Goal: Information Seeking & Learning: Understand process/instructions

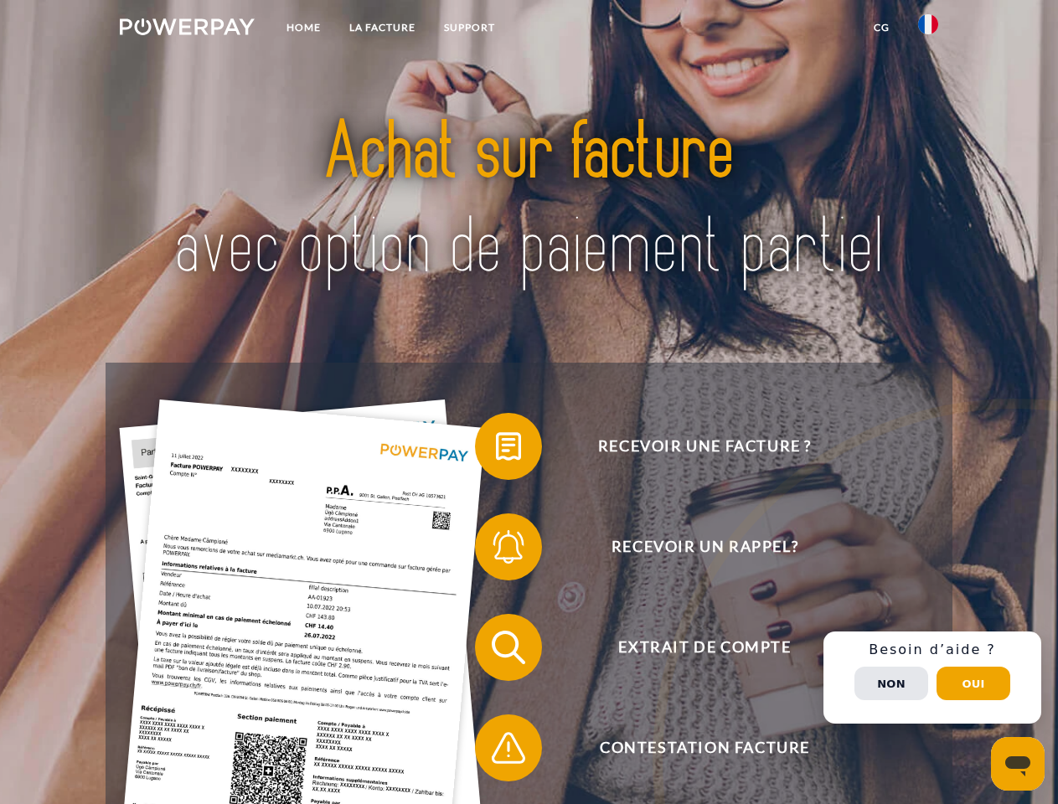
click at [187, 29] on img at bounding box center [187, 26] width 135 height 17
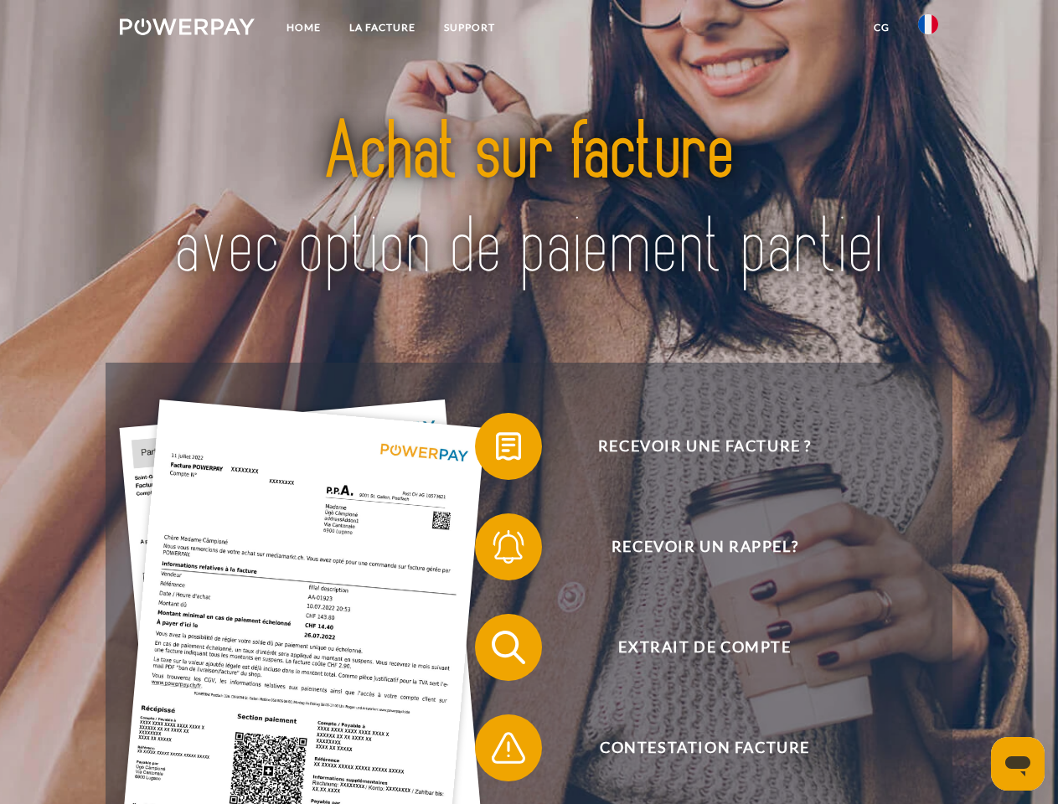
click at [928, 29] on img at bounding box center [928, 24] width 20 height 20
click at [881, 28] on link "CG" at bounding box center [881, 28] width 44 height 30
click at [496, 450] on span at bounding box center [483, 447] width 84 height 84
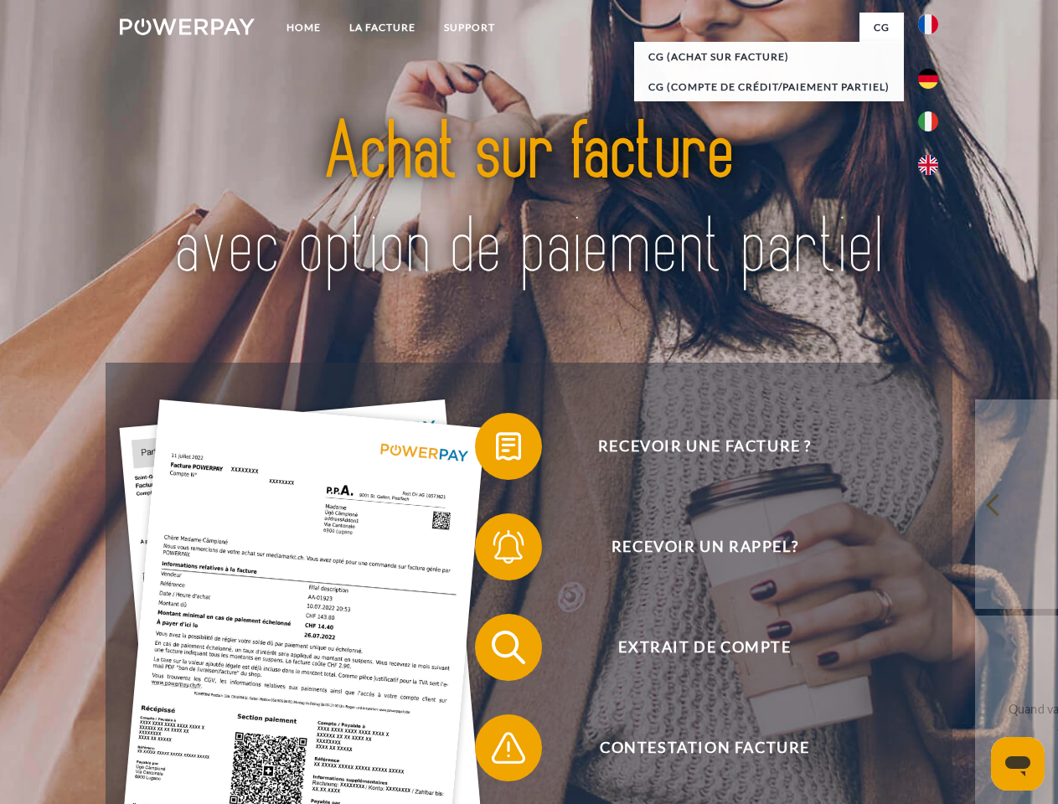
click at [496, 550] on span at bounding box center [483, 547] width 84 height 84
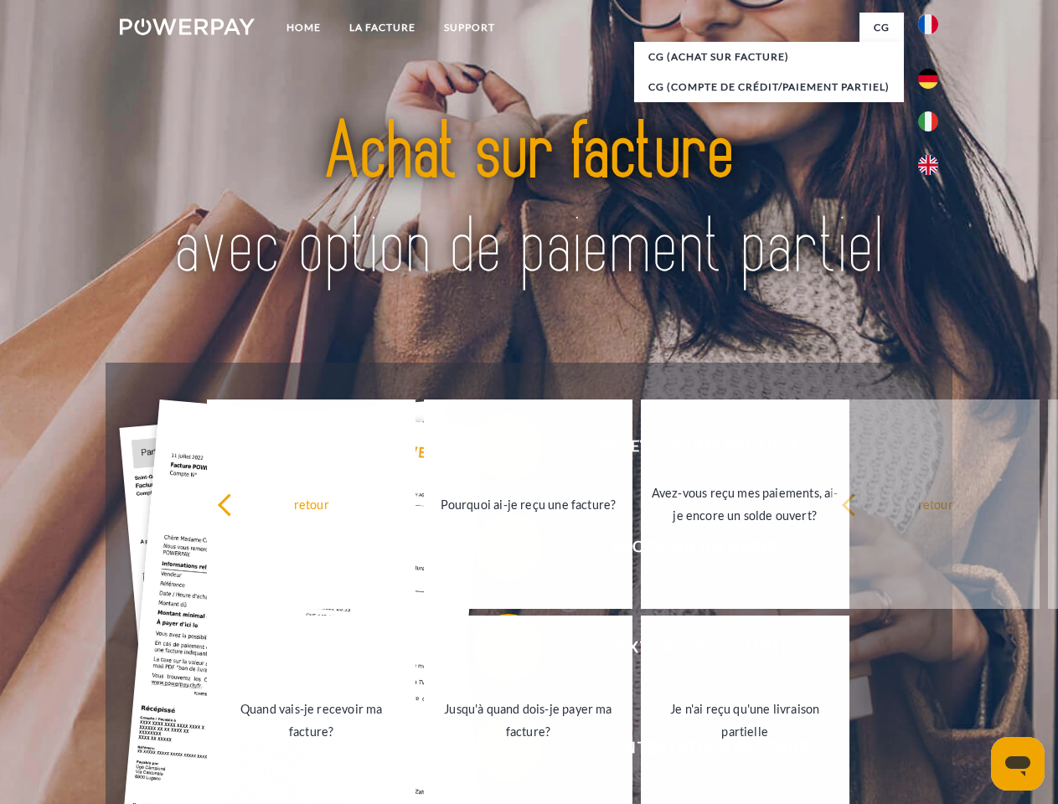
click at [496, 651] on link "Jusqu'à quand dois-je payer ma facture?" at bounding box center [528, 720] width 209 height 209
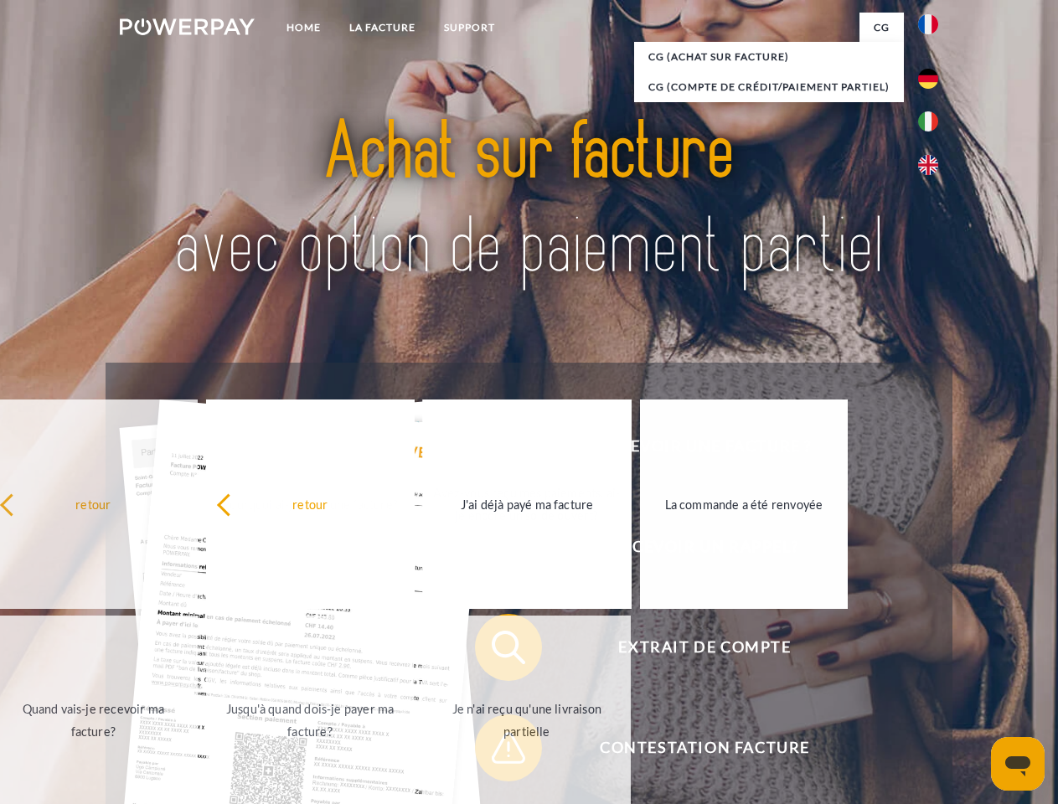
click at [496, 751] on span at bounding box center [483, 748] width 84 height 84
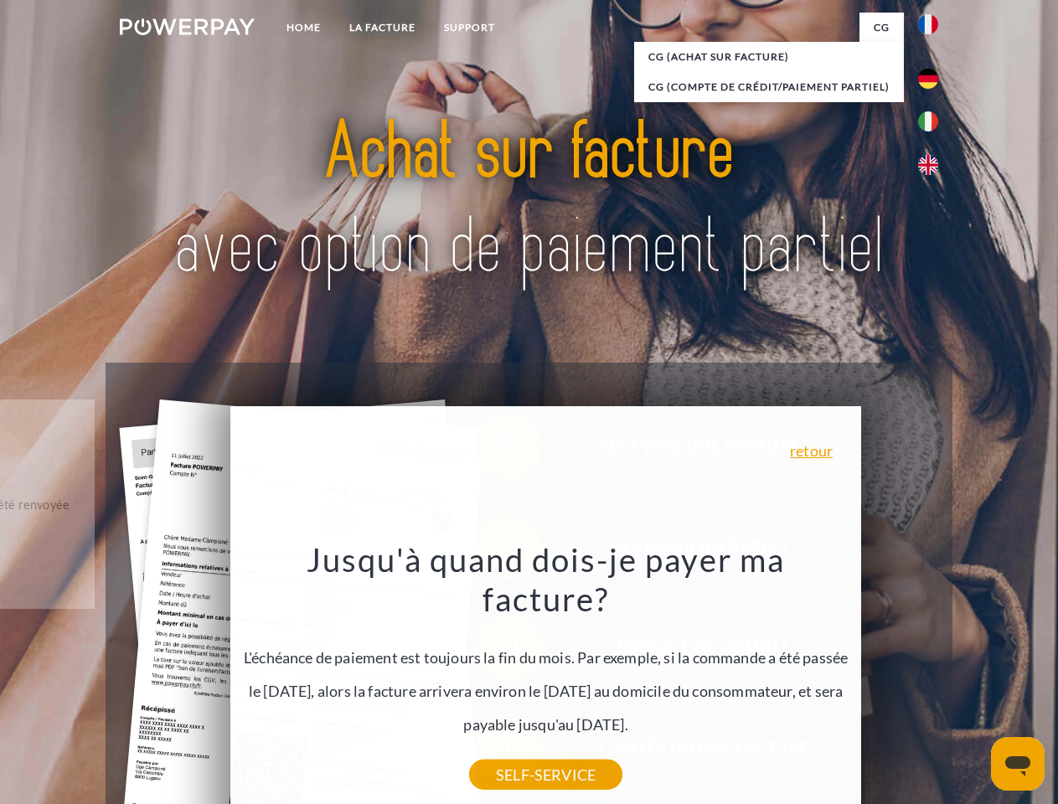
click at [932, 678] on div "Recevoir une facture ? Recevoir un rappel? Extrait de compte retour" at bounding box center [529, 698] width 846 height 670
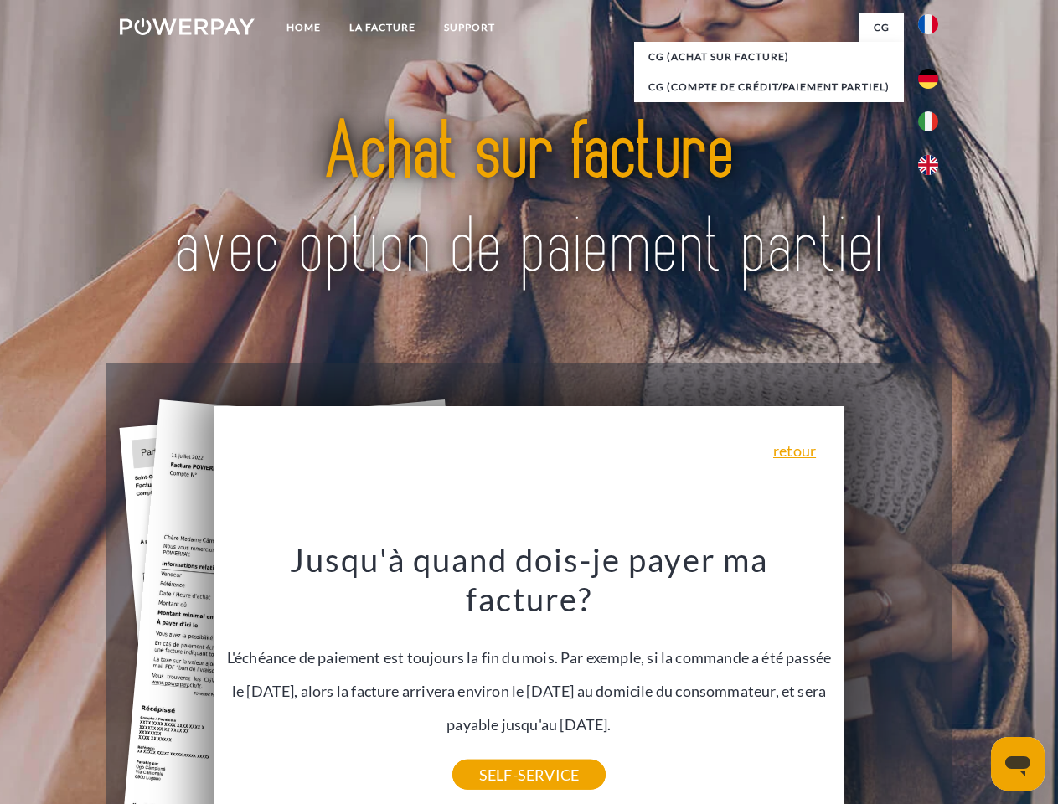
click at [891, 681] on span "Extrait de compte" at bounding box center [704, 647] width 410 height 67
click at [973, 684] on header "Home LA FACTURE Support" at bounding box center [529, 578] width 1058 height 1157
